Goal: Transaction & Acquisition: Purchase product/service

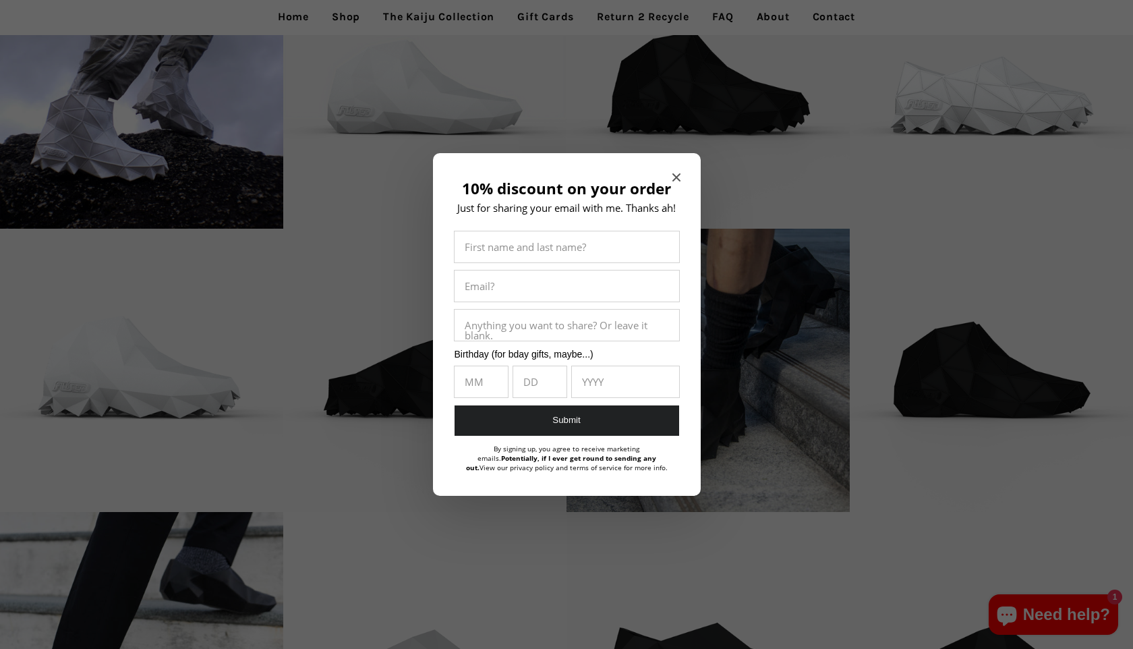
scroll to position [280, 0]
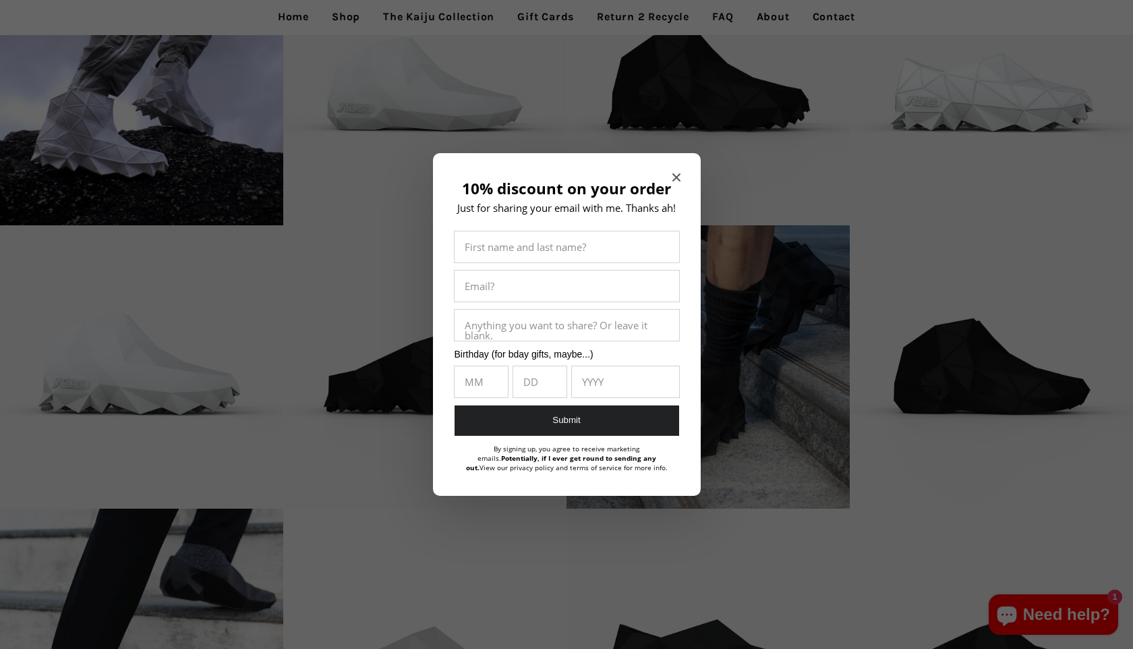
click at [673, 175] on icon "Close modal" at bounding box center [676, 177] width 8 height 8
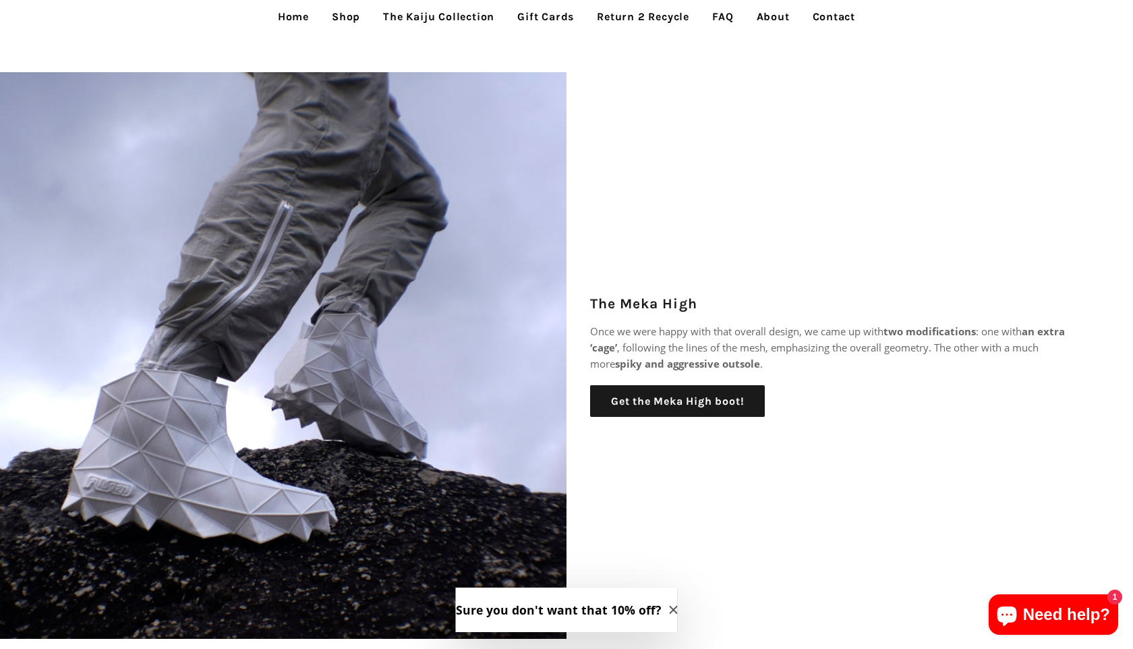
scroll to position [1328, 0]
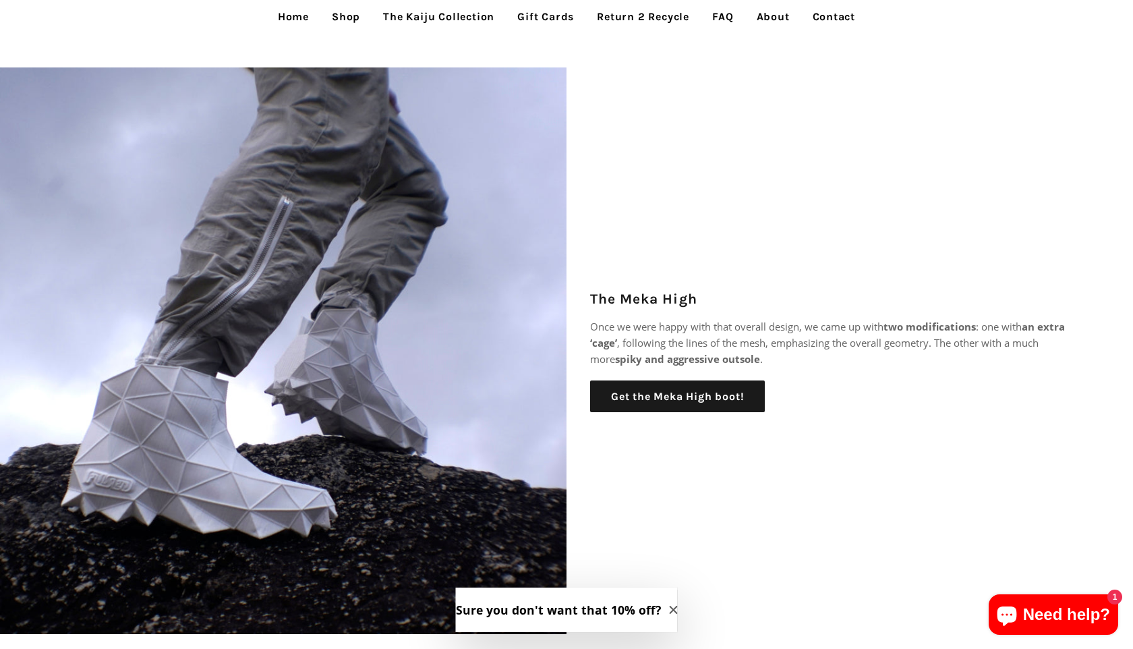
click at [461, 344] on img at bounding box center [283, 350] width 567 height 567
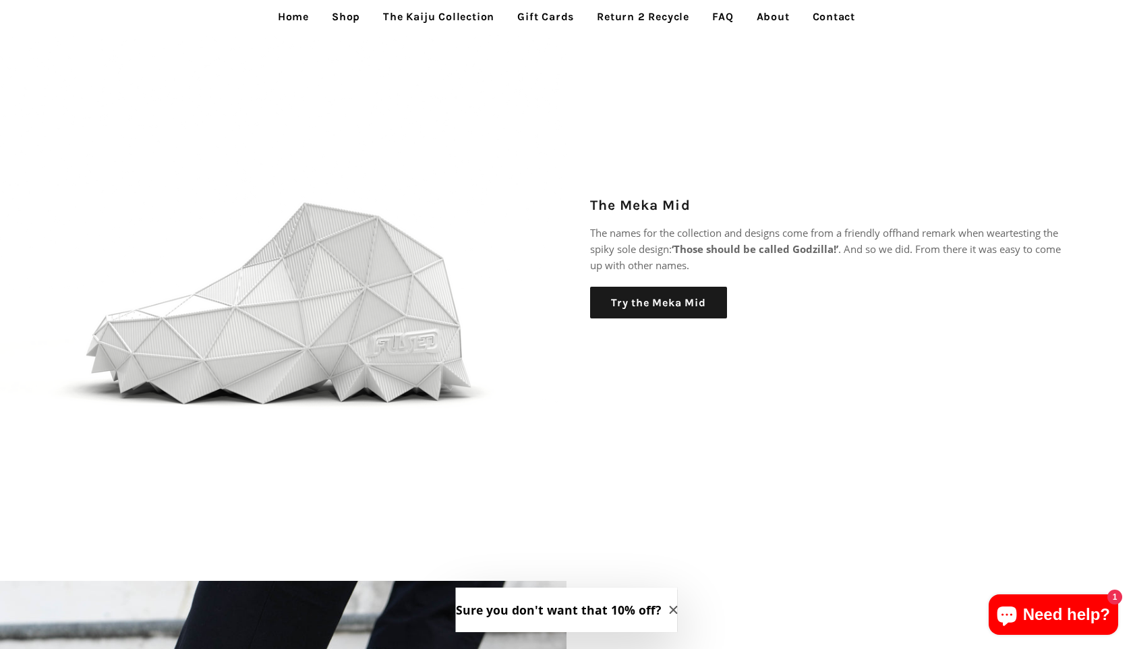
scroll to position [2637, 0]
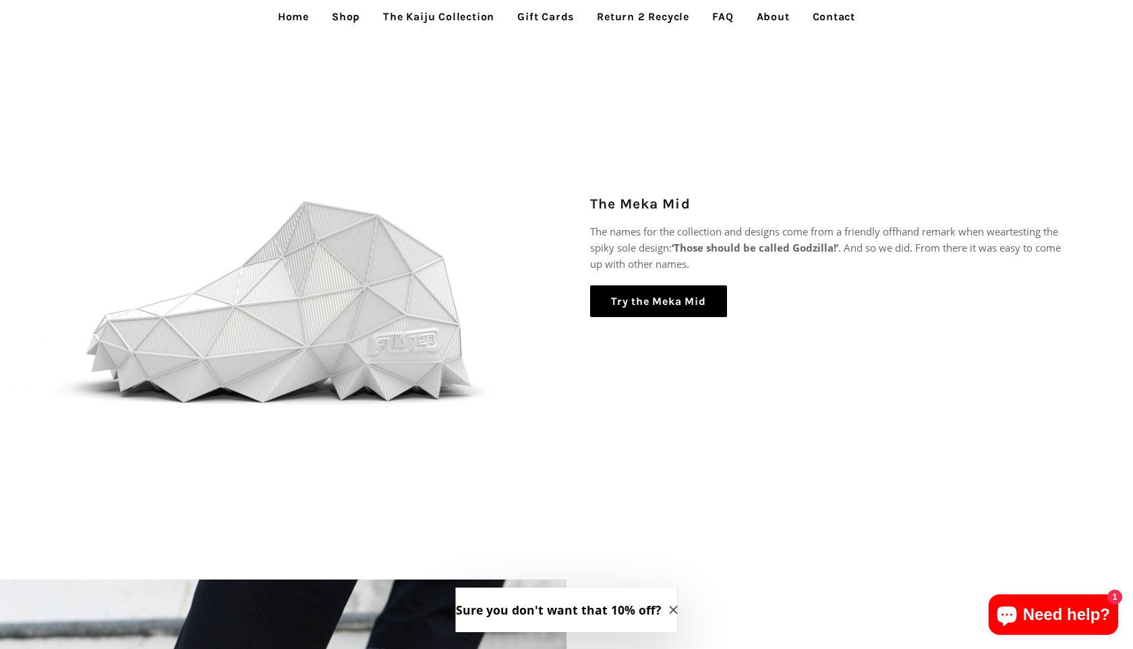
click at [654, 306] on link "Try the Meka Mid" at bounding box center [658, 301] width 137 height 32
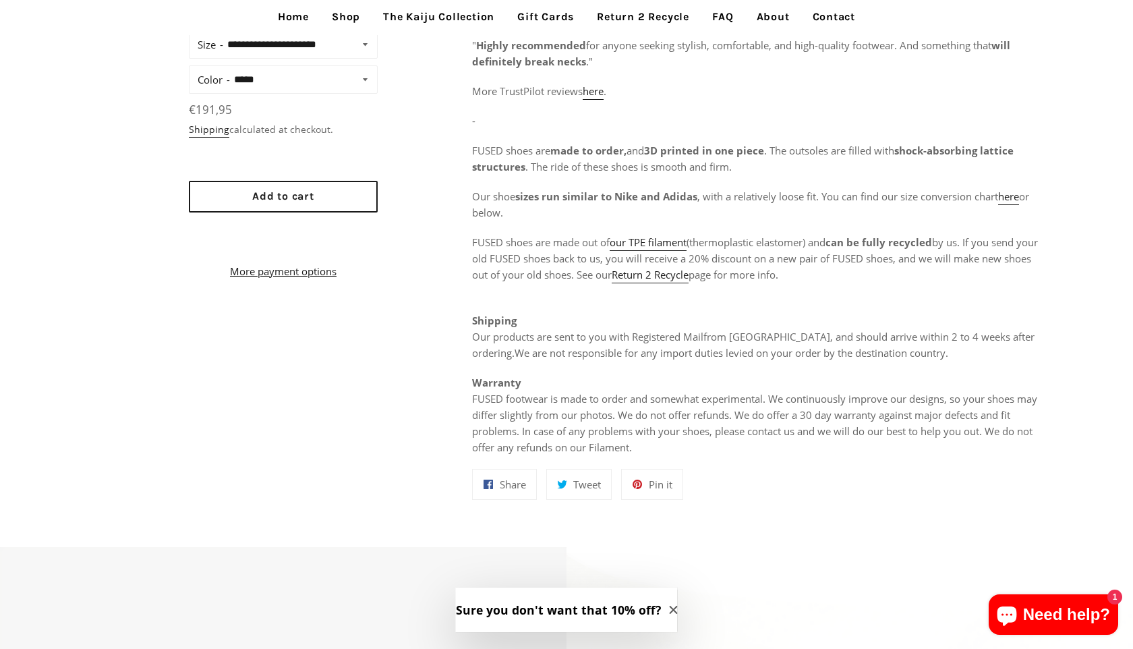
scroll to position [728, 0]
